Goal: Task Accomplishment & Management: Manage account settings

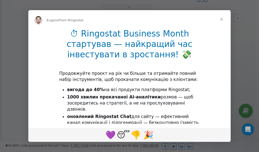
click at [223, 20] on span "Close" at bounding box center [222, 19] width 18 height 18
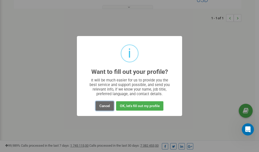
click at [106, 106] on button "Cancel" at bounding box center [105, 105] width 18 height 9
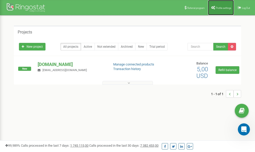
click at [224, 7] on span "Profile settings" at bounding box center [223, 8] width 15 height 3
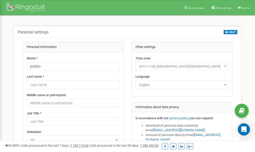
scroll to position [25, 0]
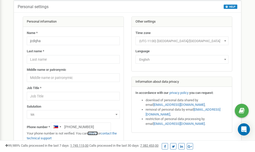
click at [95, 133] on link "verify it" at bounding box center [93, 133] width 10 height 4
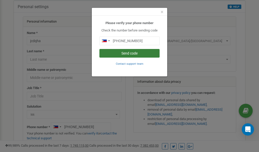
click at [131, 53] on button "Send code" at bounding box center [129, 53] width 60 height 9
